Goal: Task Accomplishment & Management: Manage account settings

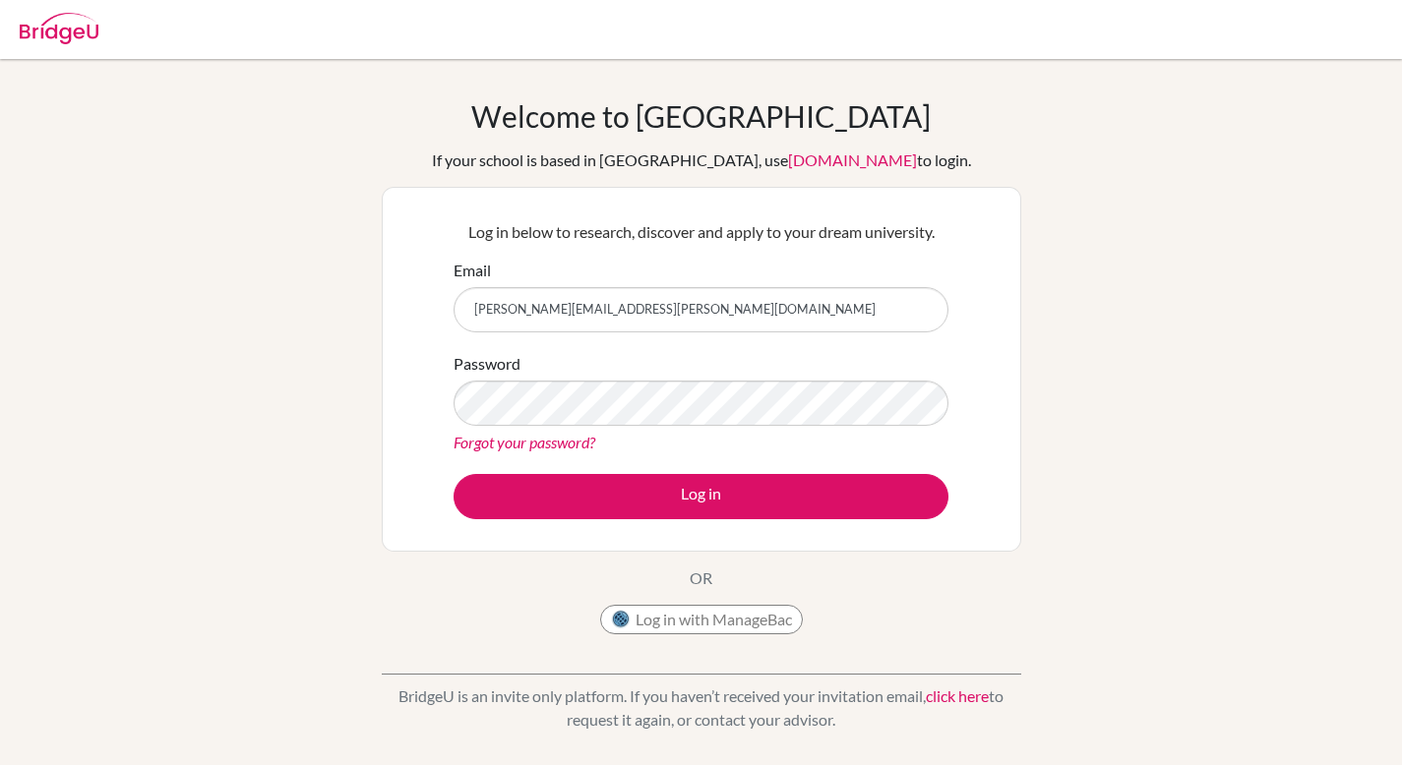
type input "andrew.lim@students.hope.edu.kh"
click at [453, 474] on button "Log in" at bounding box center [700, 496] width 495 height 45
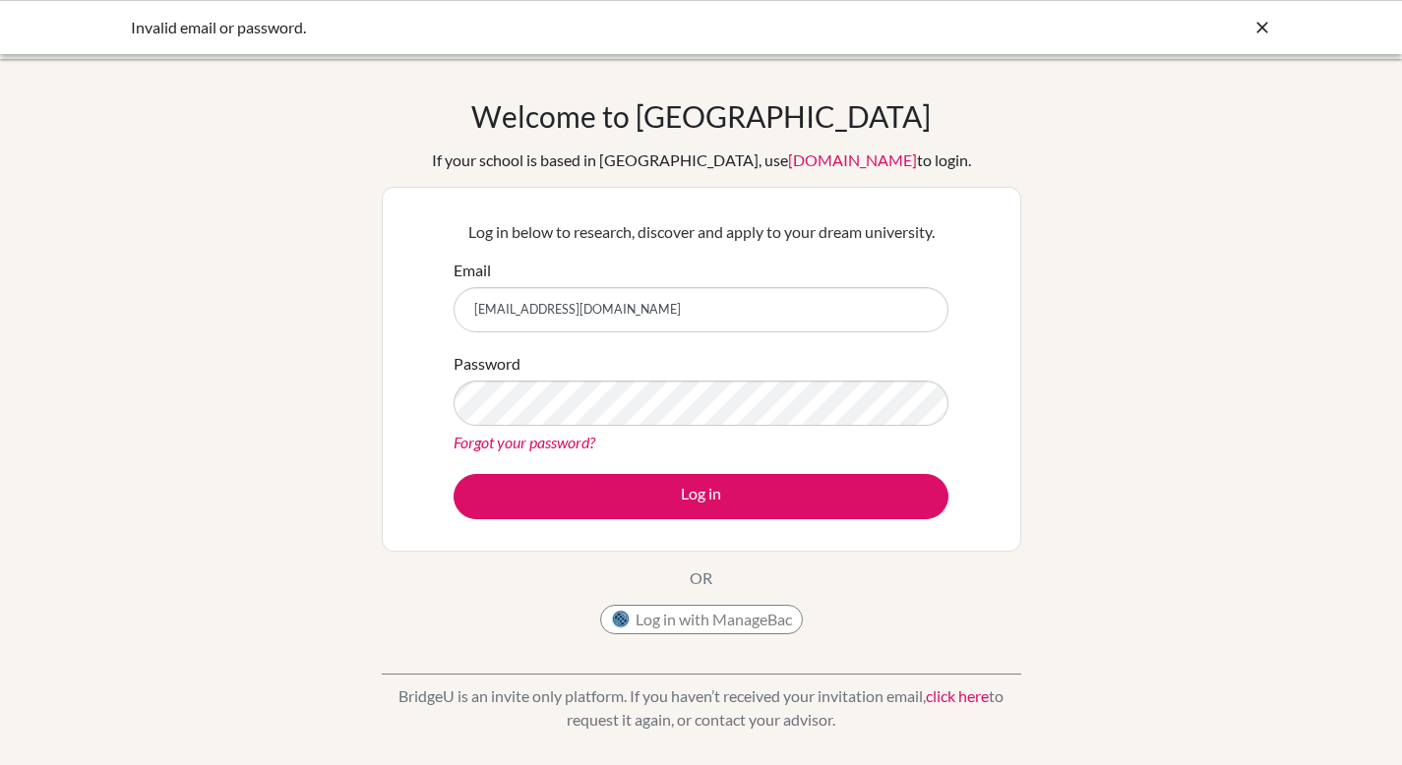
type input "[PERSON_NAME][EMAIL_ADDRESS][PERSON_NAME][DOMAIN_NAME]"
click at [453, 474] on button "Log in" at bounding box center [700, 496] width 495 height 45
click at [546, 448] on link "Forgot your password?" at bounding box center [524, 442] width 142 height 19
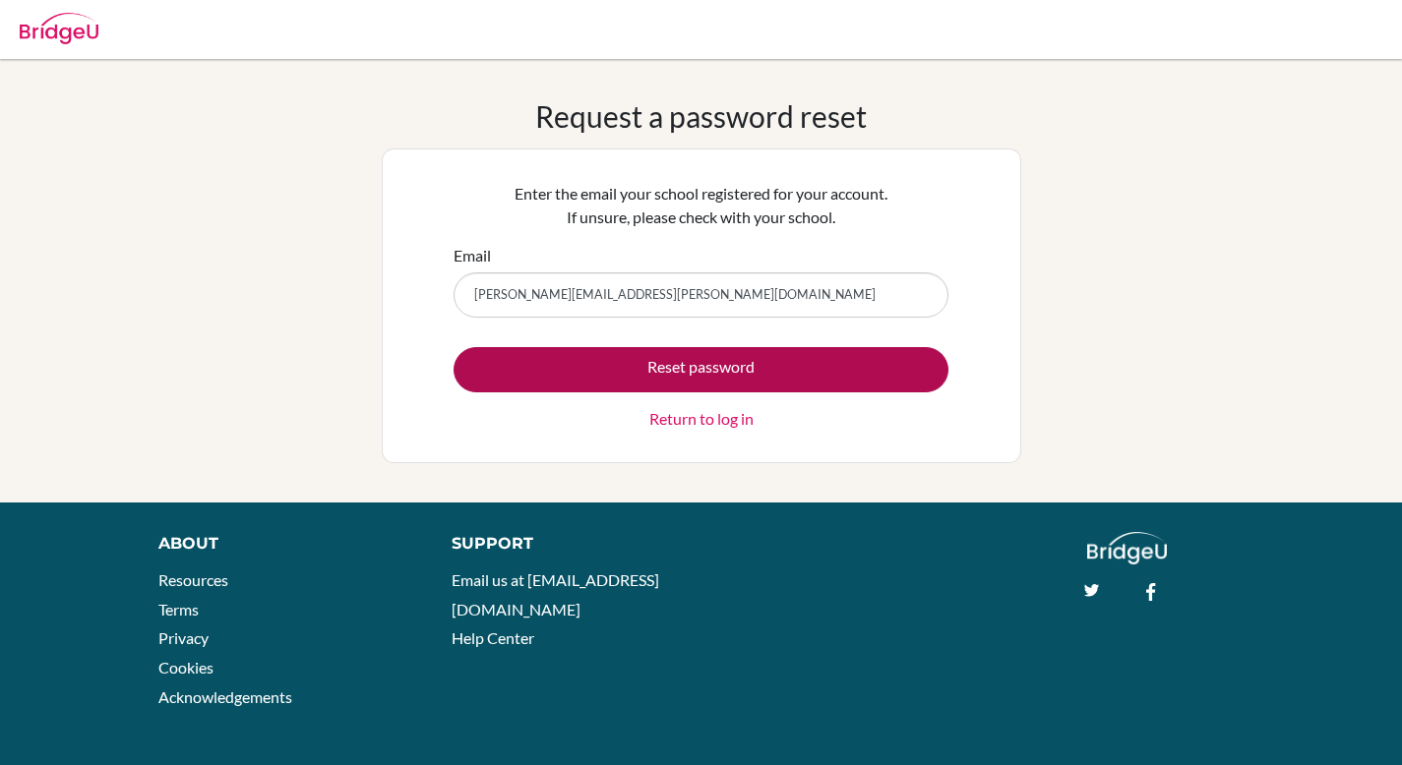
type input "[PERSON_NAME][EMAIL_ADDRESS][PERSON_NAME][DOMAIN_NAME]"
click at [714, 366] on button "Reset password" at bounding box center [700, 369] width 495 height 45
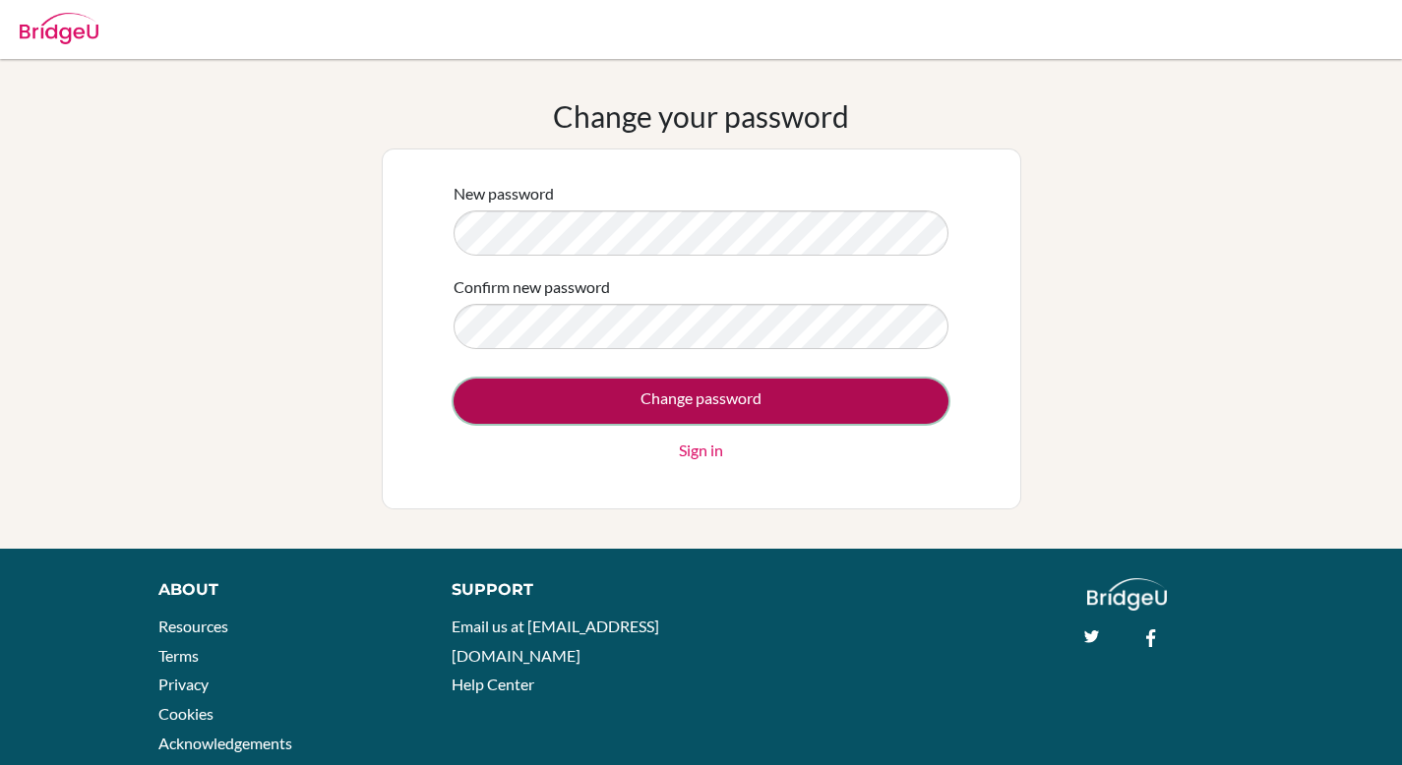
click at [628, 387] on input "Change password" at bounding box center [700, 401] width 495 height 45
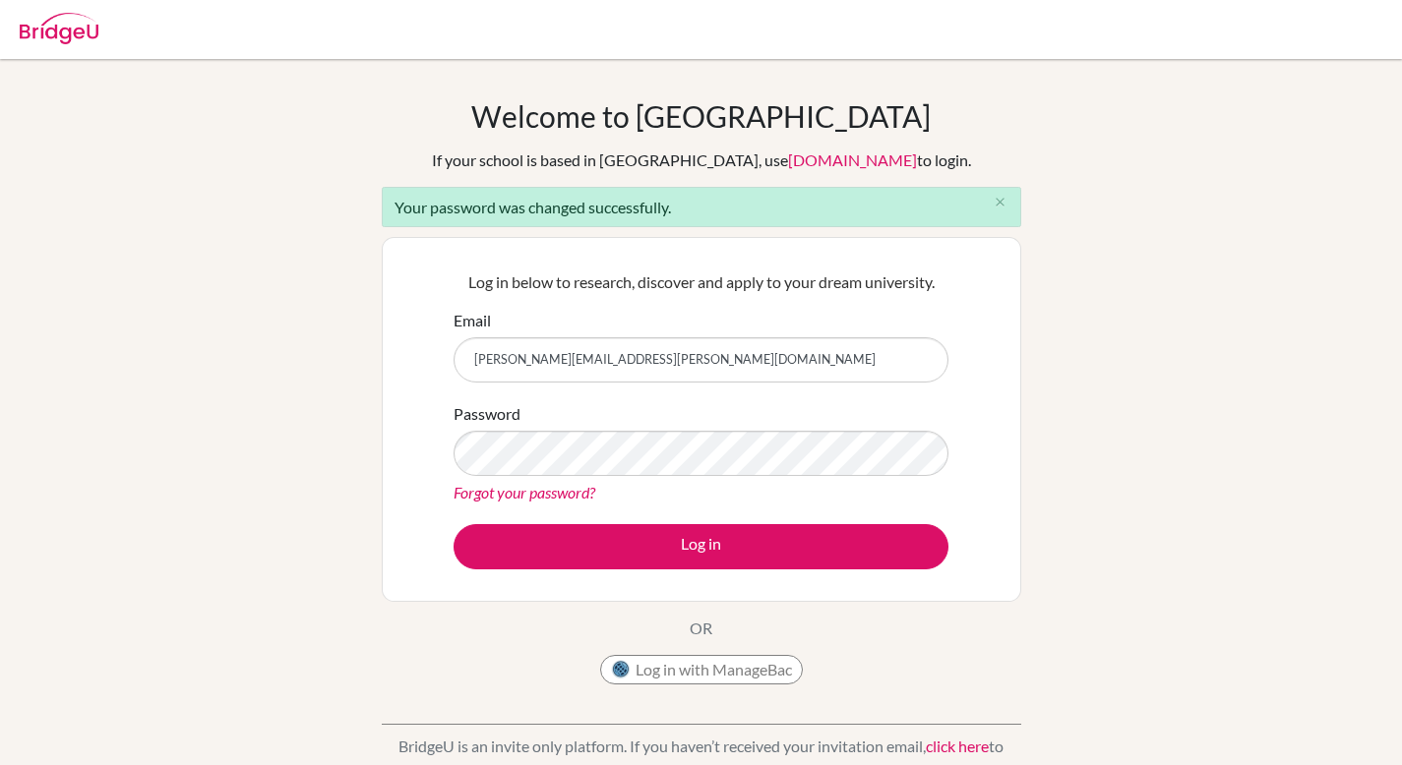
type input "[PERSON_NAME][EMAIL_ADDRESS][PERSON_NAME][DOMAIN_NAME]"
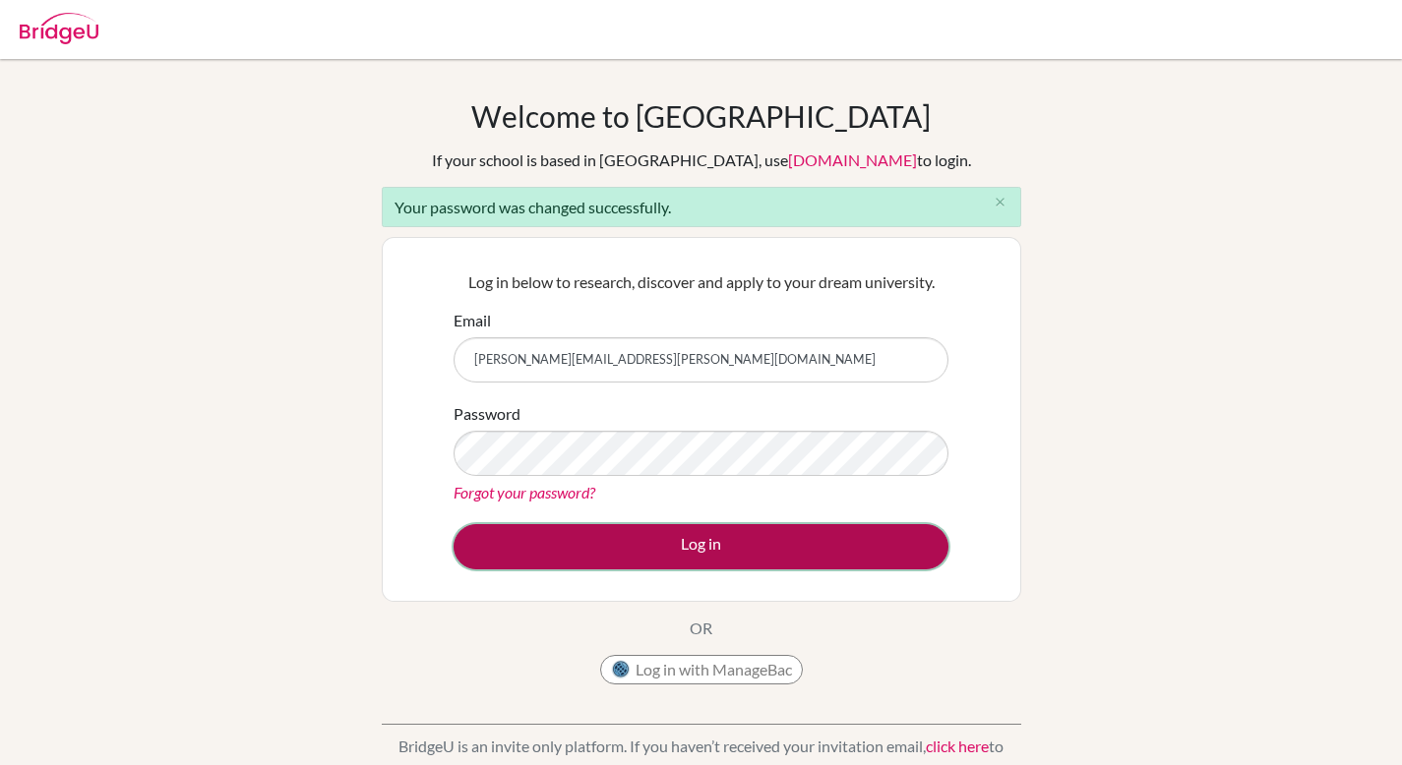
click at [686, 542] on button "Log in" at bounding box center [700, 546] width 495 height 45
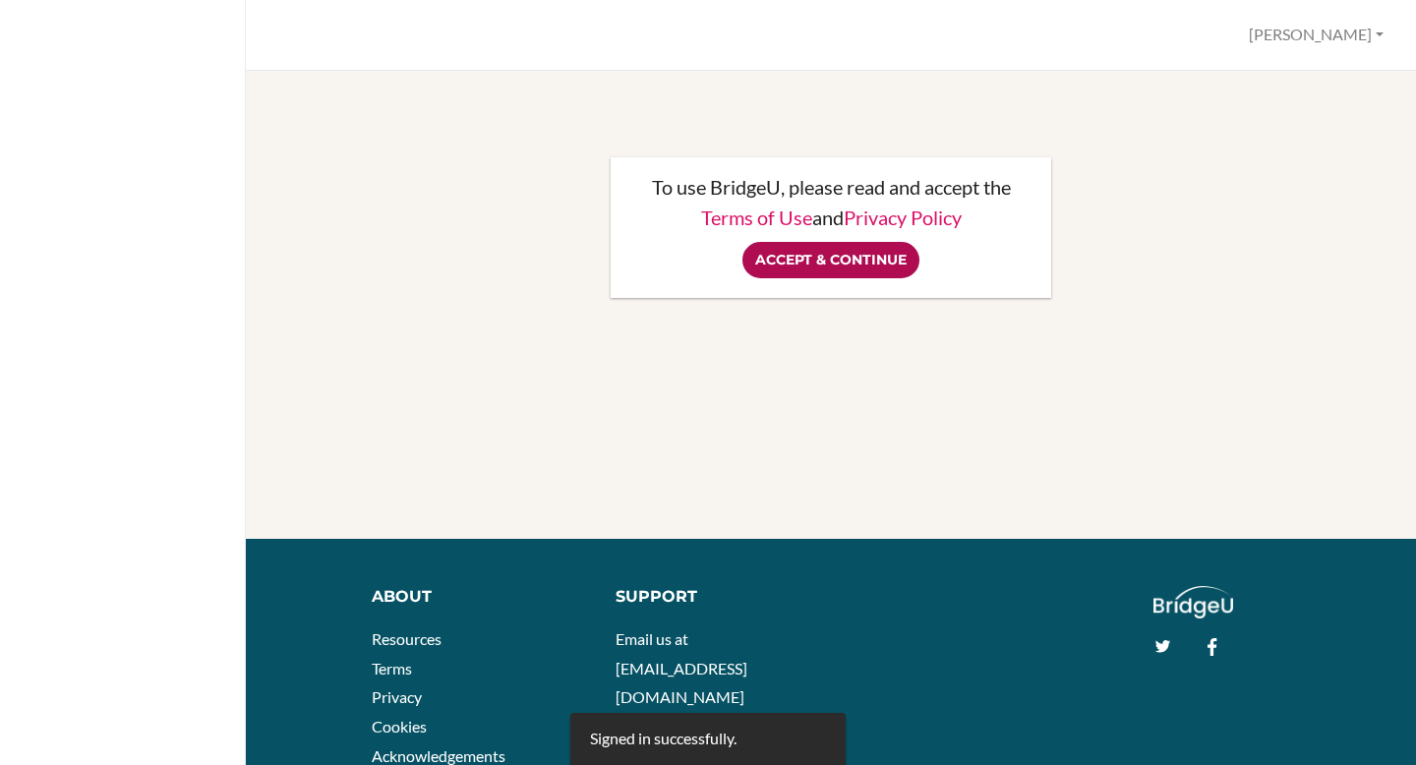
click at [810, 267] on input "Accept & Continue" at bounding box center [831, 260] width 177 height 36
